Goal: Transaction & Acquisition: Book appointment/travel/reservation

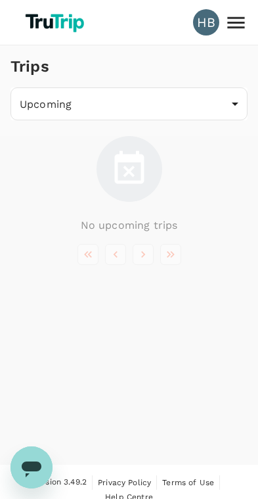
click at [241, 22] on icon at bounding box center [236, 22] width 23 height 23
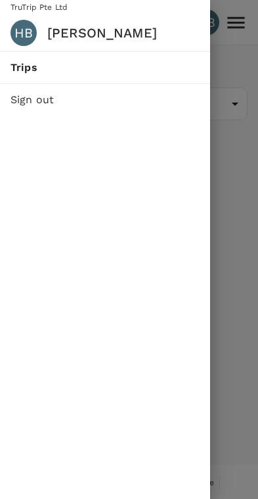
click at [233, 241] on div at bounding box center [129, 249] width 258 height 499
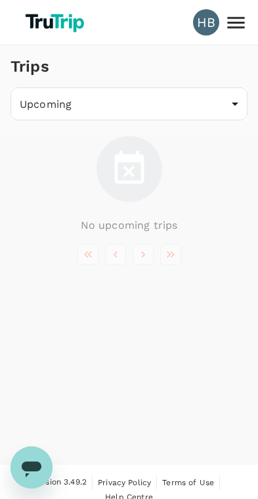
click at [47, 3] on link at bounding box center [56, 22] width 91 height 39
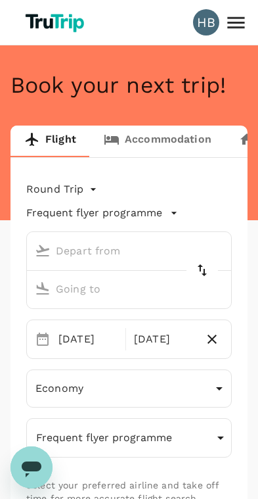
type input "[GEOGRAPHIC_DATA] ([GEOGRAPHIC_DATA])"
type input "Singapore Changi (SIN)"
click at [239, 32] on icon at bounding box center [236, 22] width 23 height 23
type input "[GEOGRAPHIC_DATA] ([GEOGRAPHIC_DATA])"
type input "Singapore Changi (SIN)"
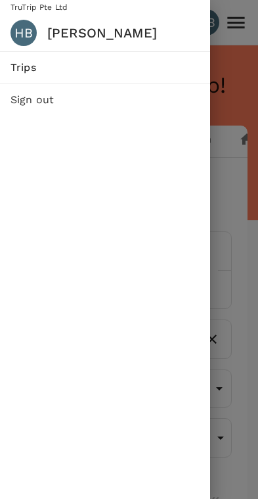
click at [235, 224] on div at bounding box center [129, 249] width 258 height 499
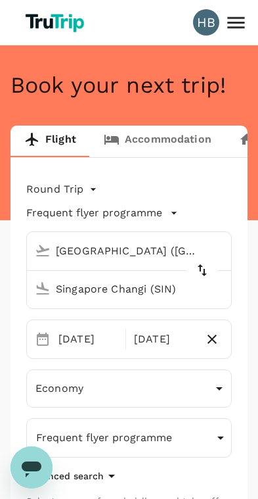
click at [240, 34] on icon at bounding box center [236, 22] width 23 height 23
